Goal: Navigation & Orientation: Find specific page/section

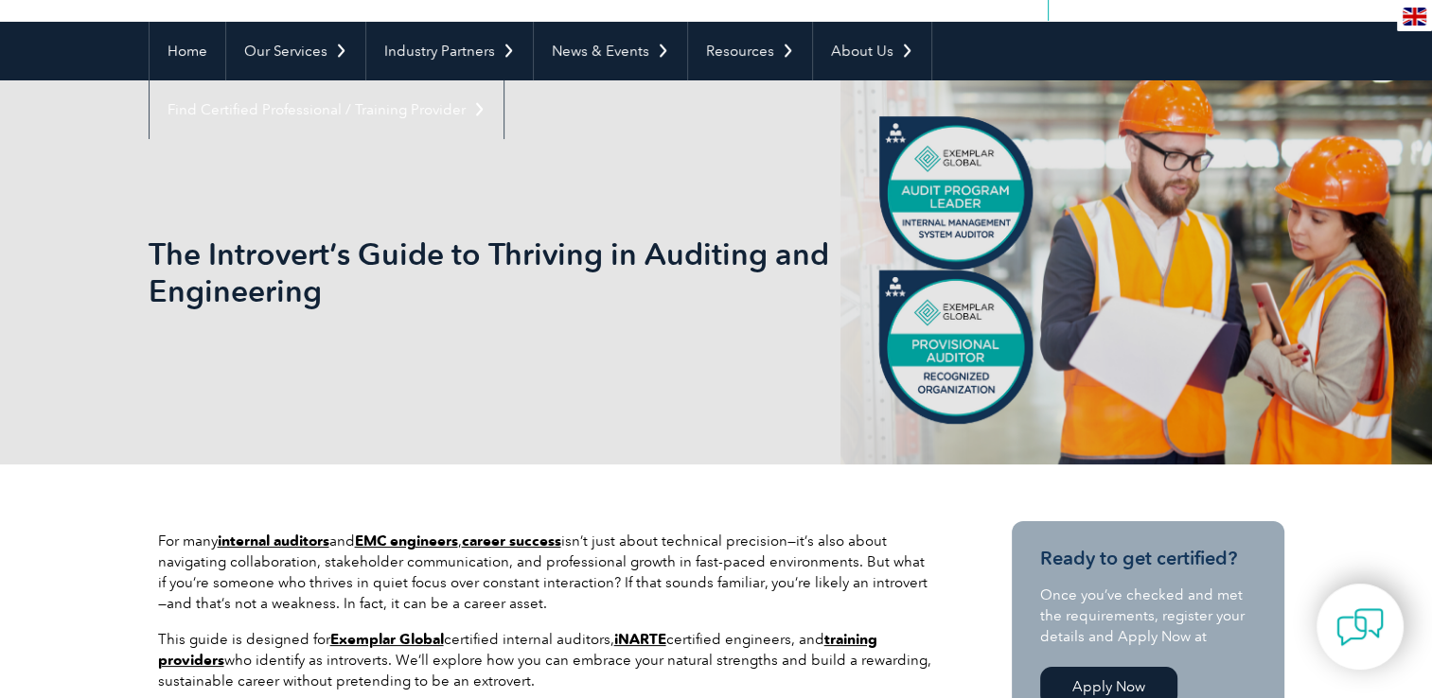
scroll to position [189, 0]
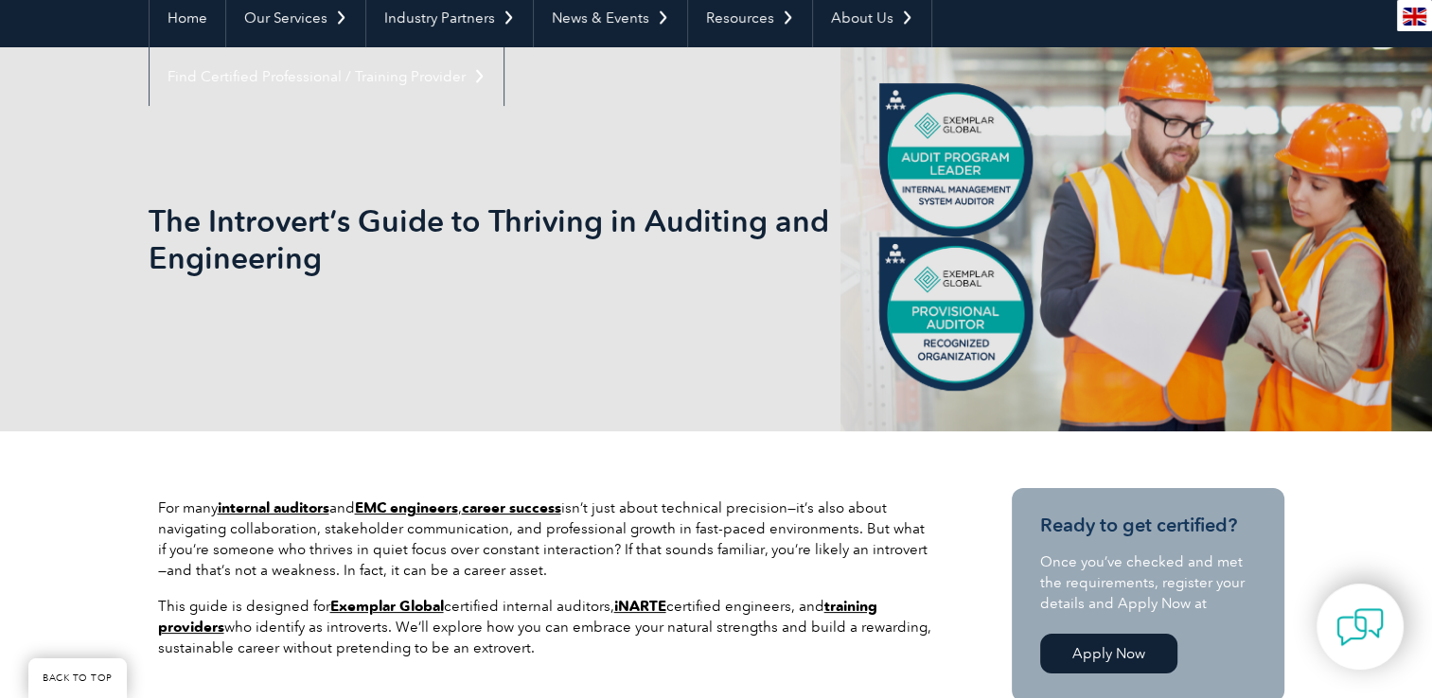
click at [239, 509] on link "internal auditors" at bounding box center [274, 508] width 112 height 17
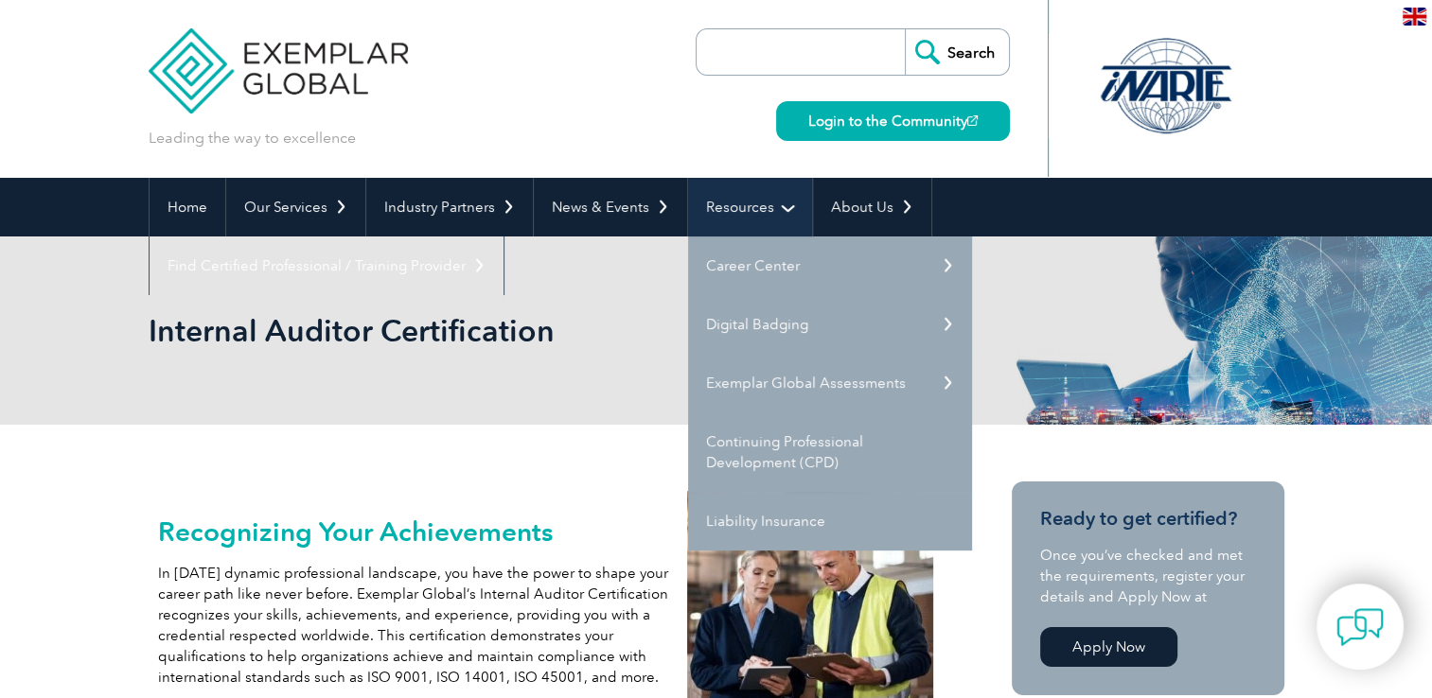
click at [765, 209] on link "Resources" at bounding box center [750, 207] width 124 height 59
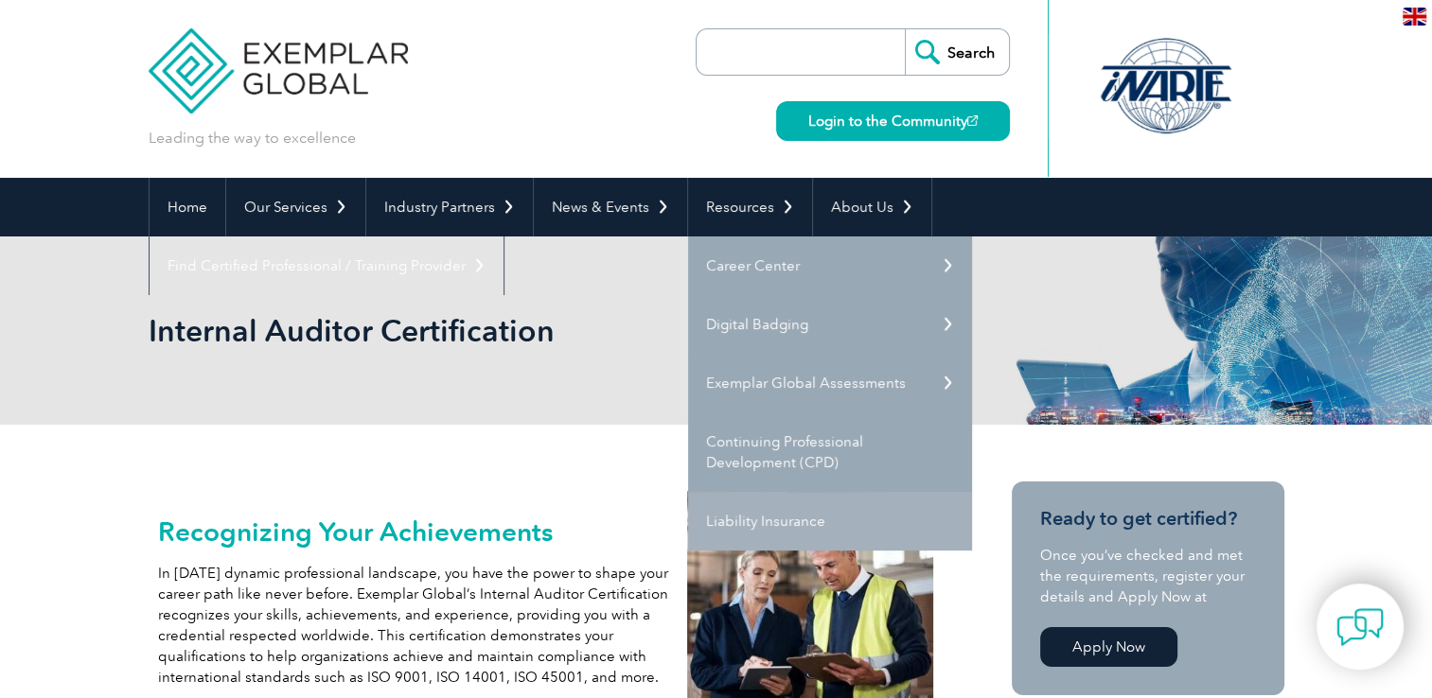
click at [794, 517] on link "Liability Insurance" at bounding box center [830, 521] width 284 height 59
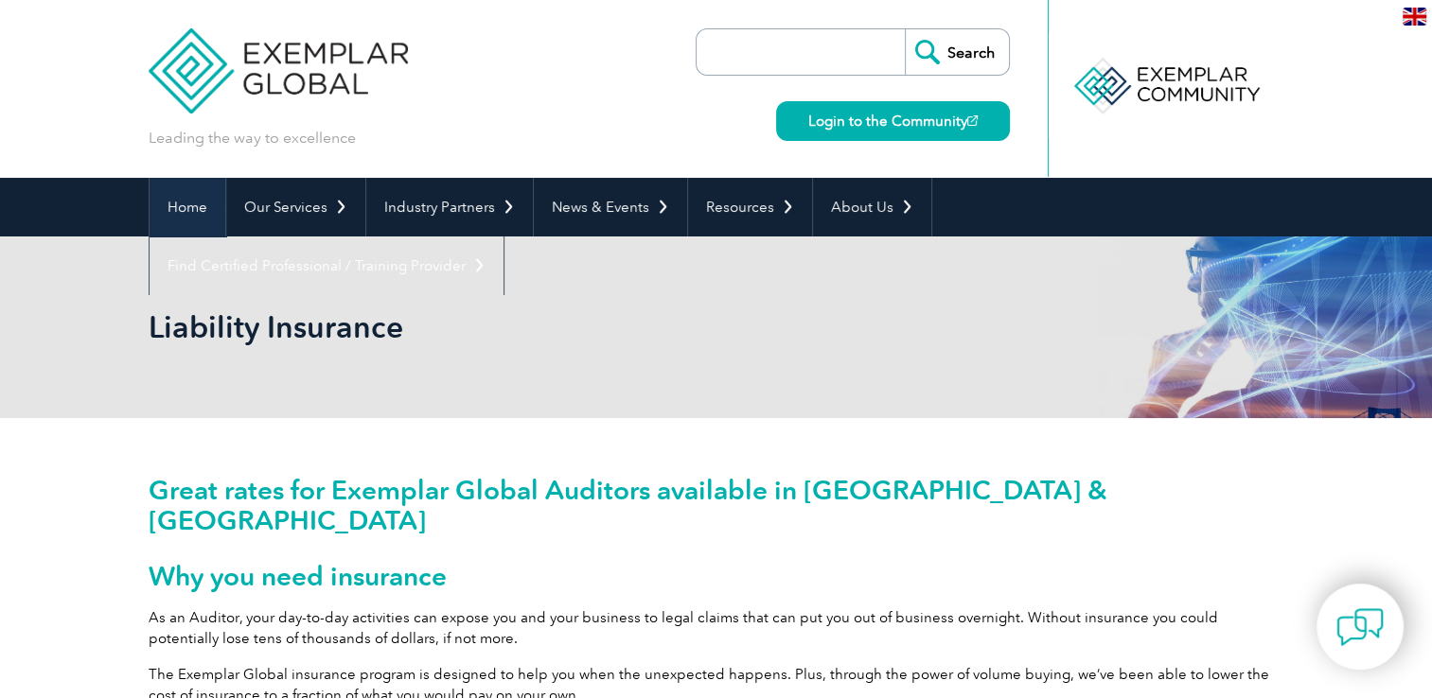
click at [201, 202] on link "Home" at bounding box center [187, 207] width 76 height 59
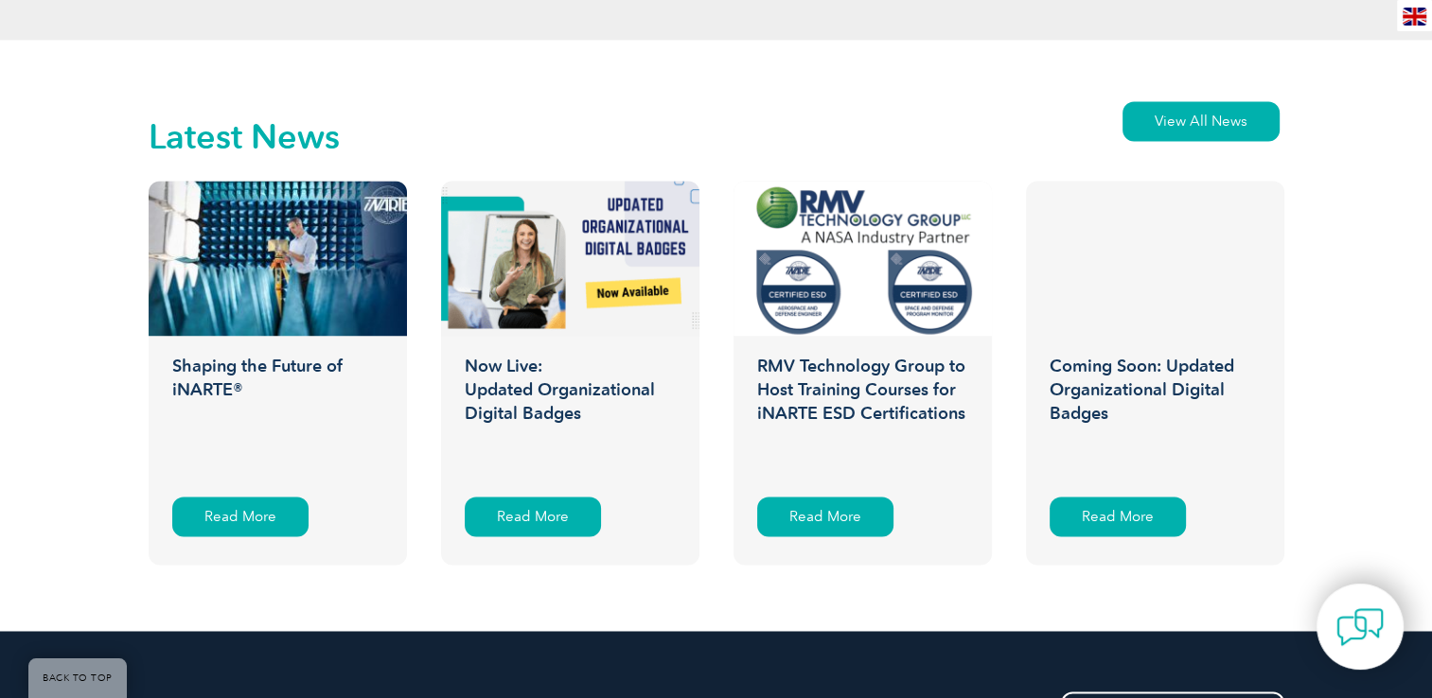
scroll to position [2933, 0]
